Goal: Navigation & Orientation: Find specific page/section

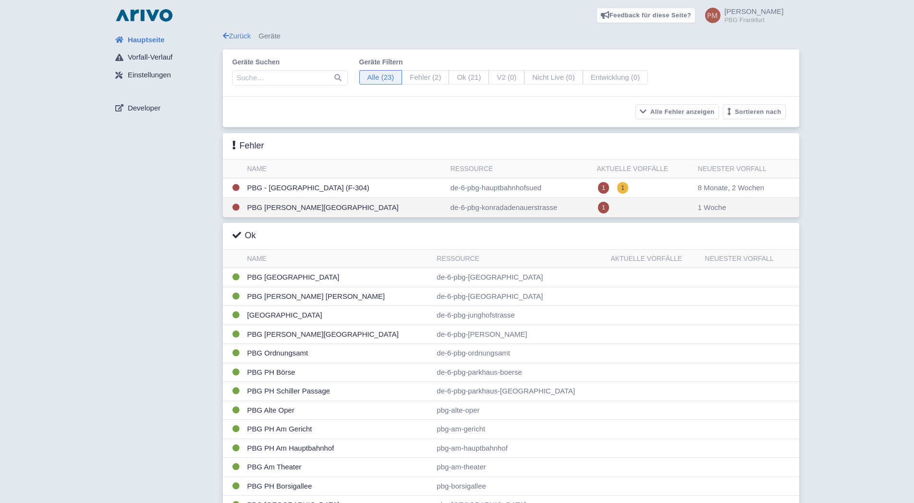
click at [319, 209] on td "PBG Konrad Adenauer Straße" at bounding box center [345, 208] width 203 height 20
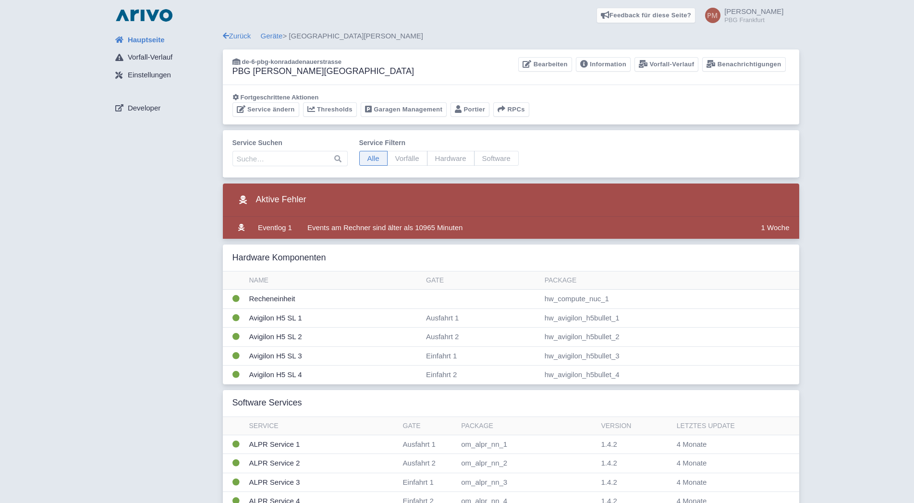
click at [147, 40] on span "Hauptseite" at bounding box center [146, 40] width 37 height 11
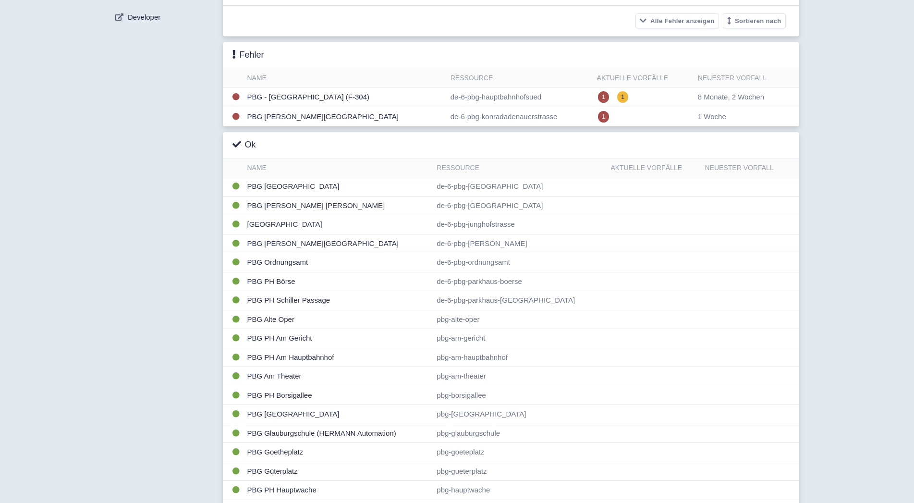
scroll to position [169, 0]
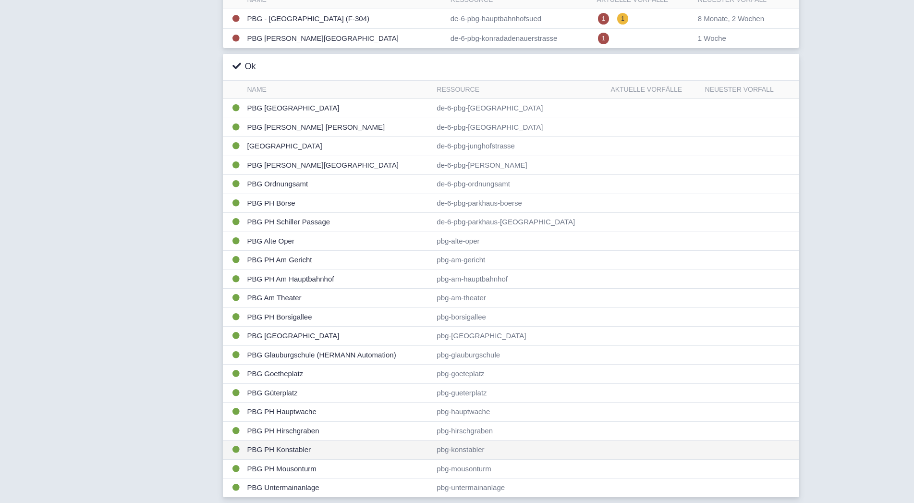
click at [297, 450] on td "PBG PH Konstabler" at bounding box center [339, 450] width 190 height 19
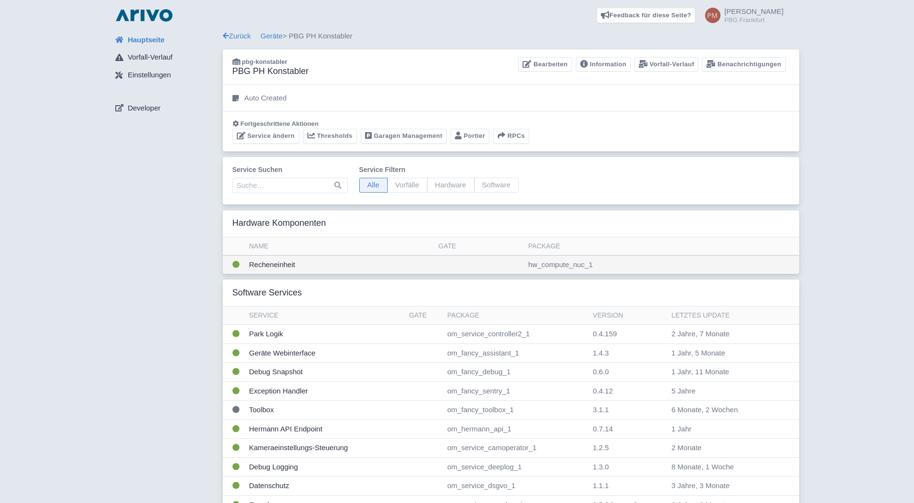
click at [404, 263] on td "Recheneinheit" at bounding box center [340, 264] width 189 height 19
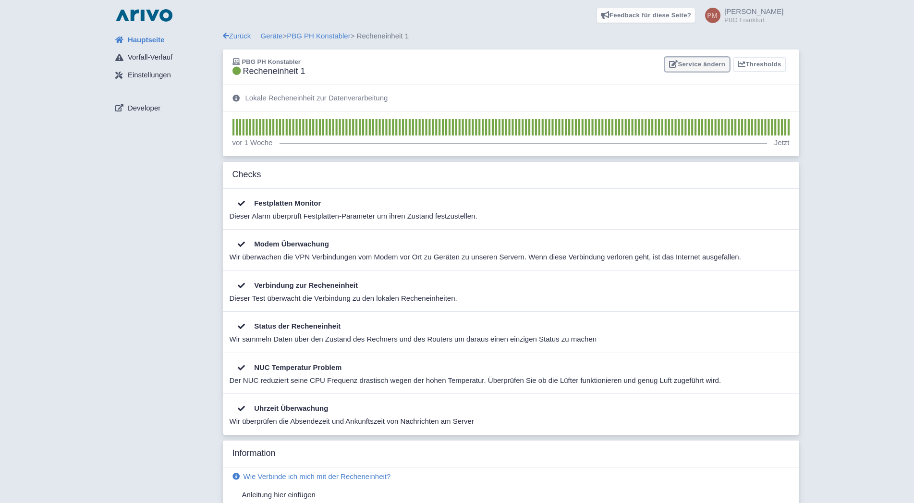
click at [698, 66] on link "Service ändern" at bounding box center [697, 64] width 65 height 15
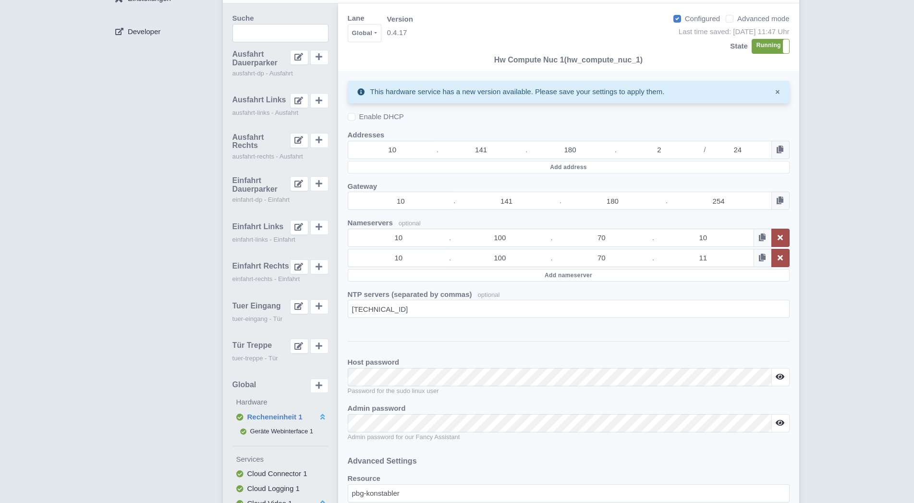
scroll to position [26, 0]
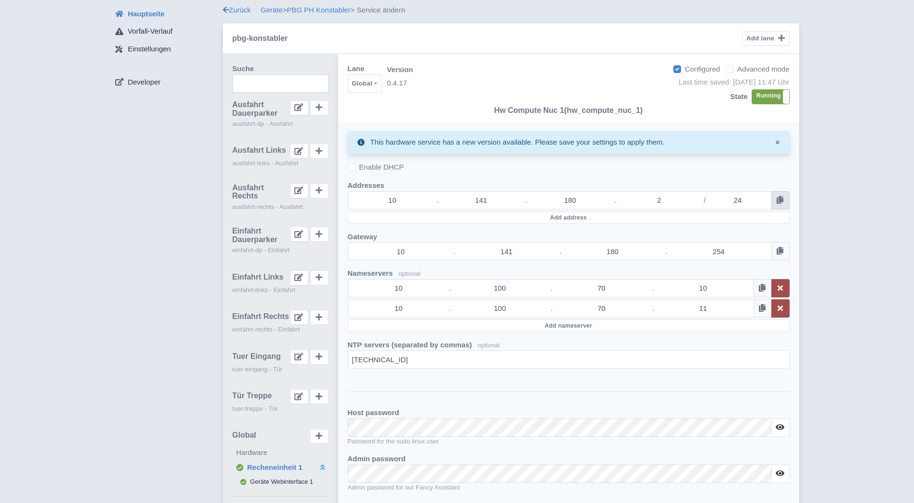
click at [784, 199] on button at bounding box center [781, 200] width 18 height 18
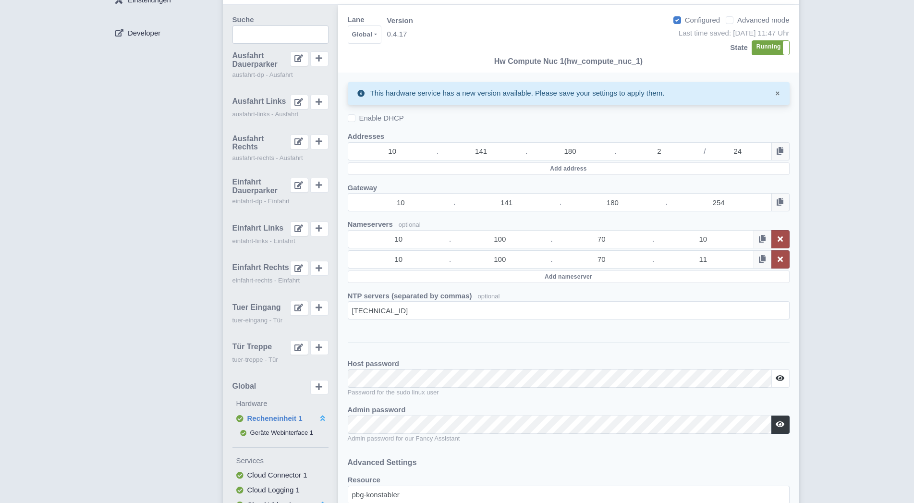
click at [784, 422] on button at bounding box center [781, 425] width 18 height 18
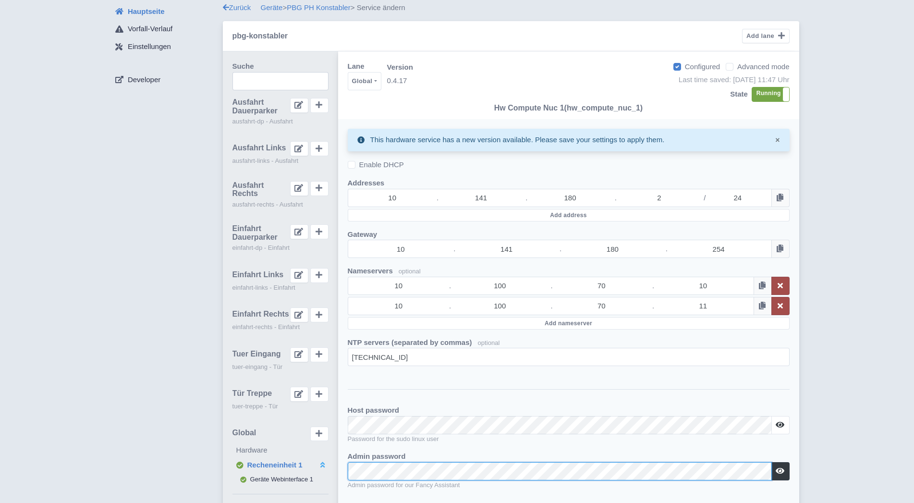
scroll to position [0, 0]
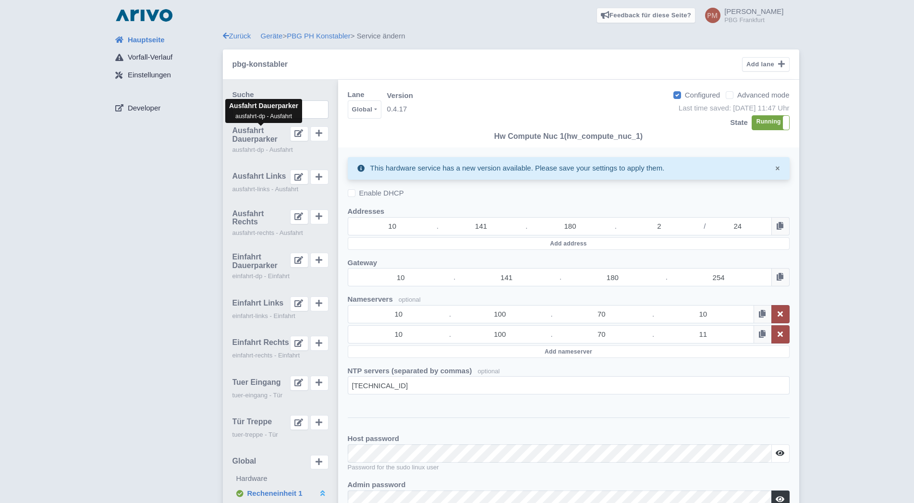
click at [244, 135] on span "Ausfahrt Dauerparker" at bounding box center [262, 134] width 58 height 17
click at [264, 177] on span "Ausfahrt Links" at bounding box center [260, 176] width 54 height 9
click at [293, 178] on button at bounding box center [299, 177] width 18 height 15
type input "Ausfahrt Links"
type input "ausfahrt-links"
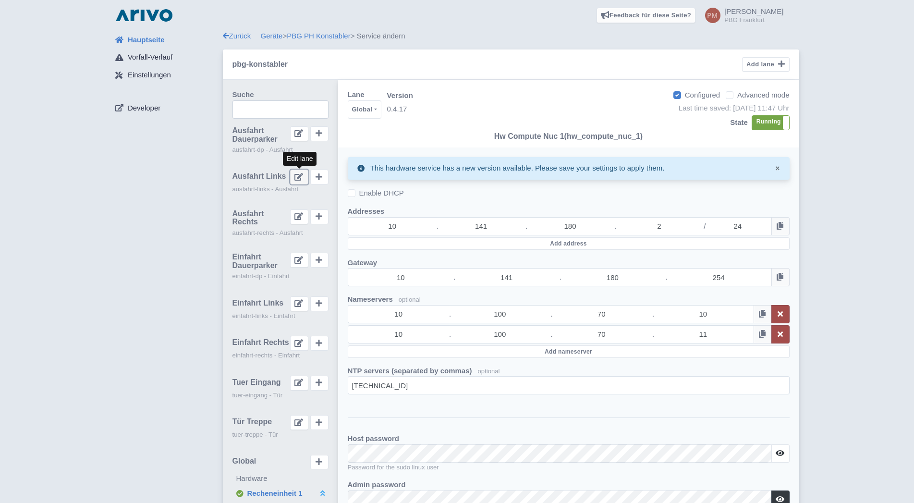
select select "exit"
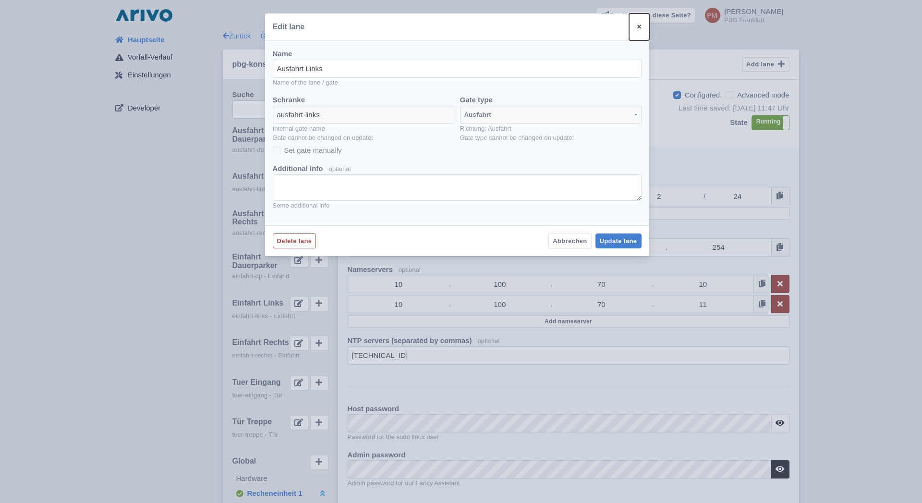
click at [638, 27] on span "×" at bounding box center [639, 27] width 4 height 8
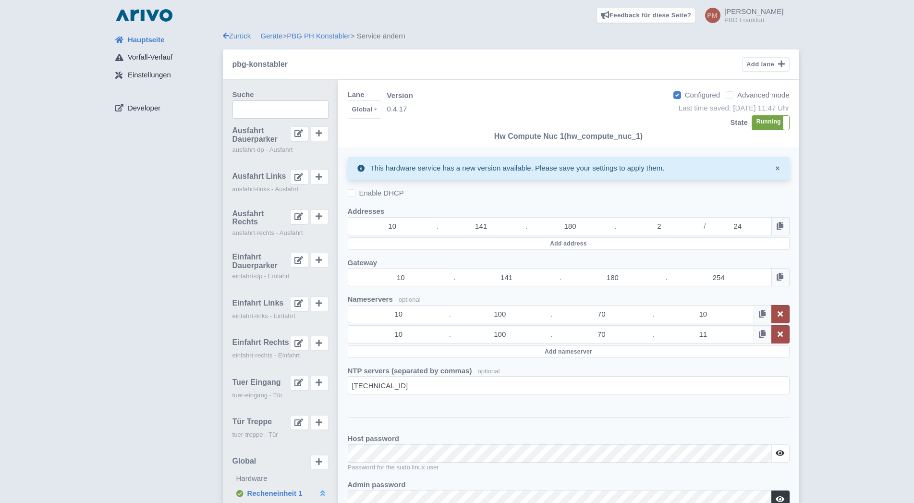
click at [144, 41] on span "Hauptseite" at bounding box center [146, 40] width 37 height 11
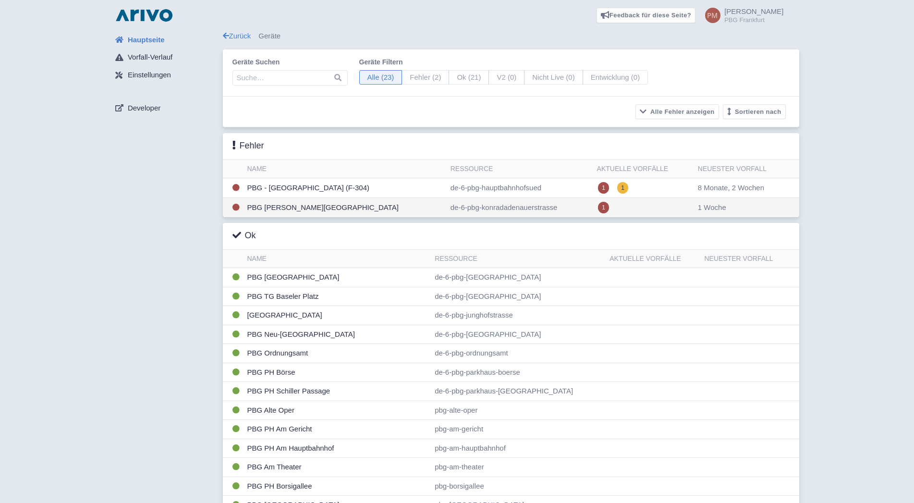
click at [364, 205] on td "PBG [PERSON_NAME][GEOGRAPHIC_DATA]" at bounding box center [345, 208] width 203 height 20
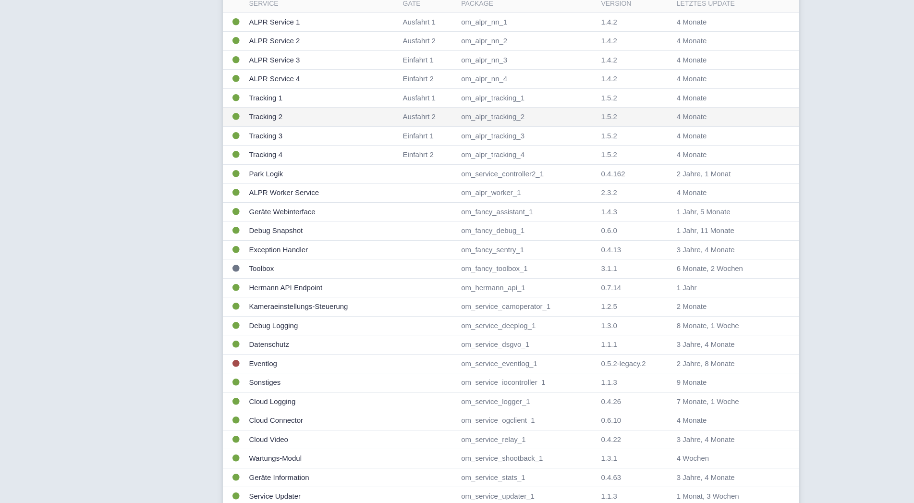
scroll to position [488, 0]
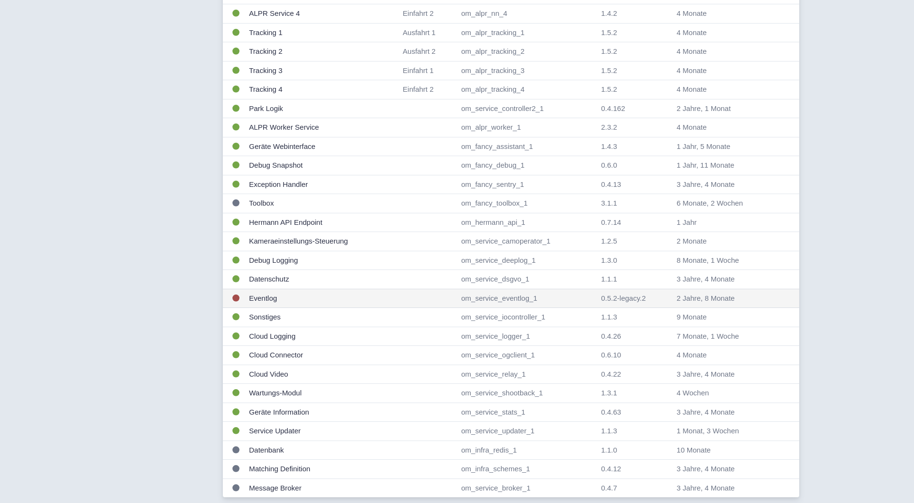
click at [333, 299] on td "Eventlog" at bounding box center [323, 298] width 154 height 19
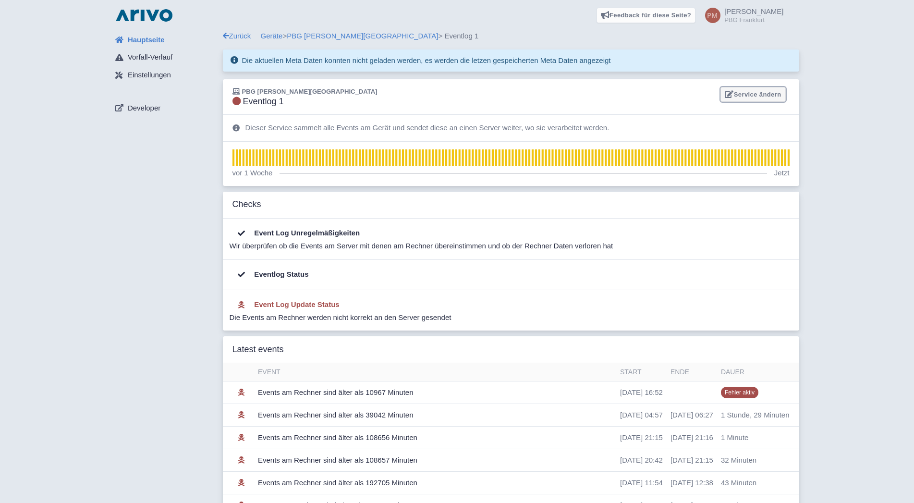
click at [757, 98] on link "Service ändern" at bounding box center [753, 94] width 65 height 15
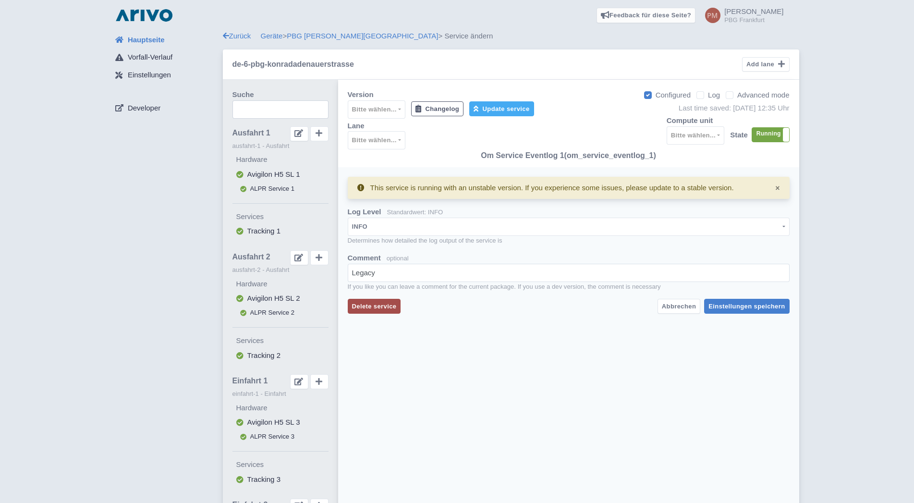
select select
click at [145, 34] on link "Hauptseite" at bounding box center [165, 40] width 115 height 18
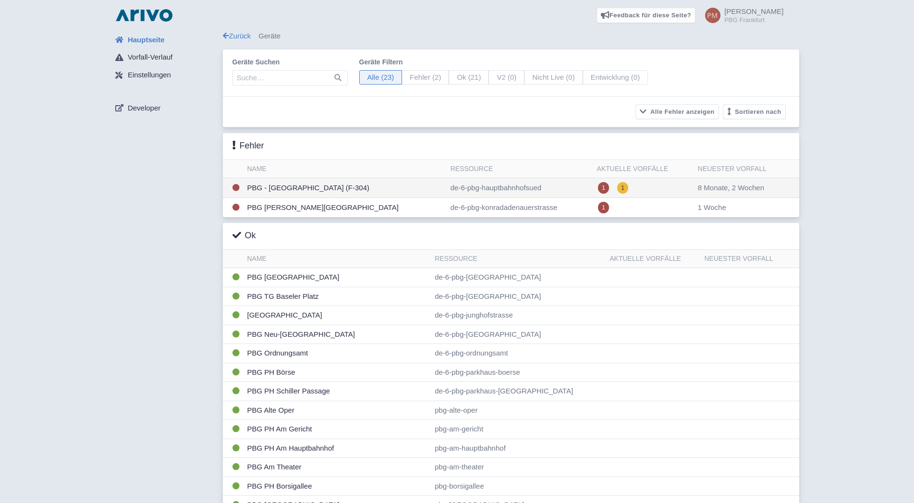
click at [363, 187] on td "PBG - [GEOGRAPHIC_DATA] (F-304)" at bounding box center [345, 188] width 203 height 20
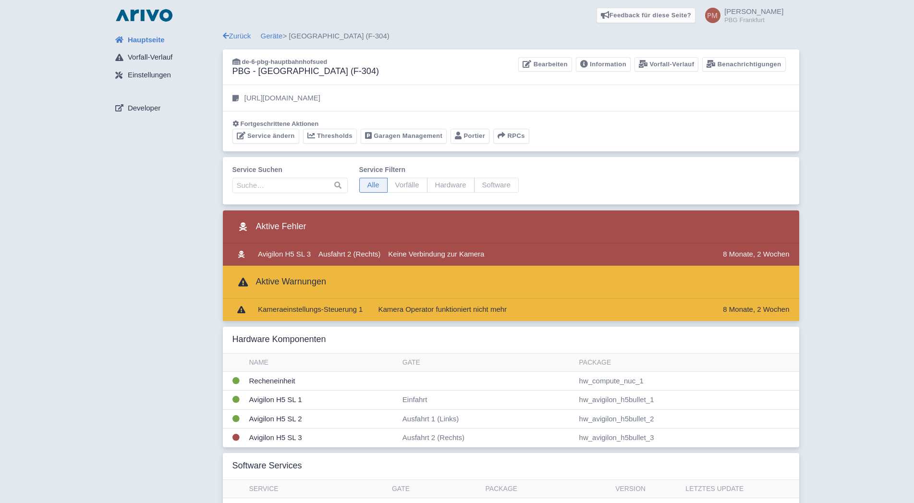
click at [146, 38] on span "Hauptseite" at bounding box center [146, 40] width 37 height 11
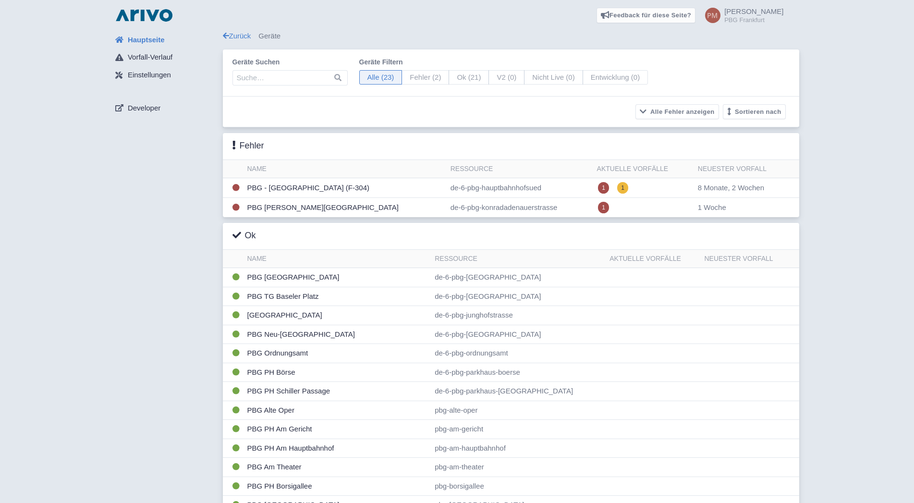
drag, startPoint x: 135, startPoint y: 258, endPoint x: 138, endPoint y: 139, distance: 118.7
click at [135, 256] on div "Hauptseite Vorfall-Verlauf Einstellungen Developer" at bounding box center [165, 351] width 115 height 641
click at [146, 41] on span "Hauptseite" at bounding box center [146, 40] width 37 height 11
